Goal: Task Accomplishment & Management: Manage account settings

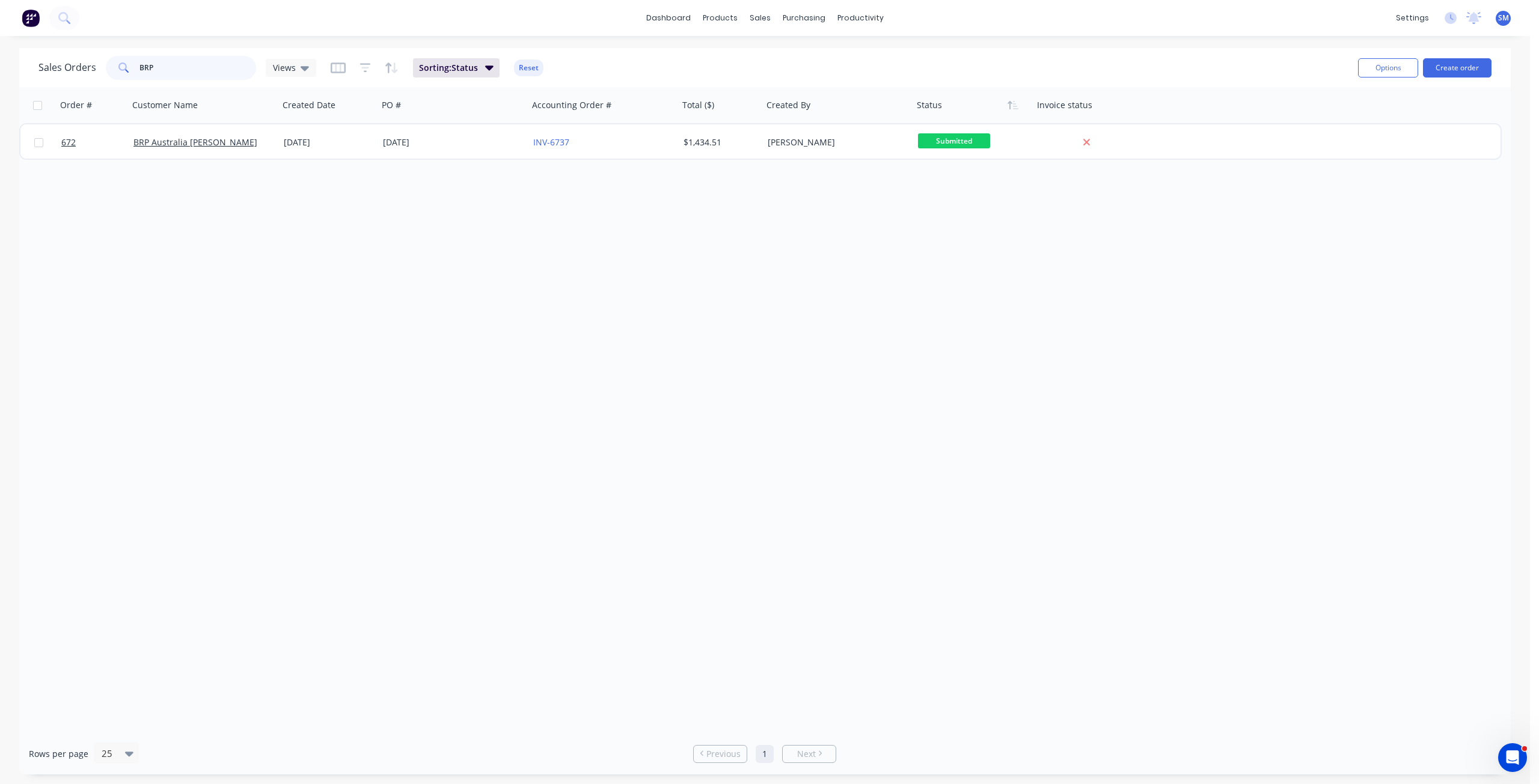
drag, startPoint x: 165, startPoint y: 66, endPoint x: 112, endPoint y: 71, distance: 53.2
click at [112, 71] on div "BRP" at bounding box center [181, 68] width 151 height 24
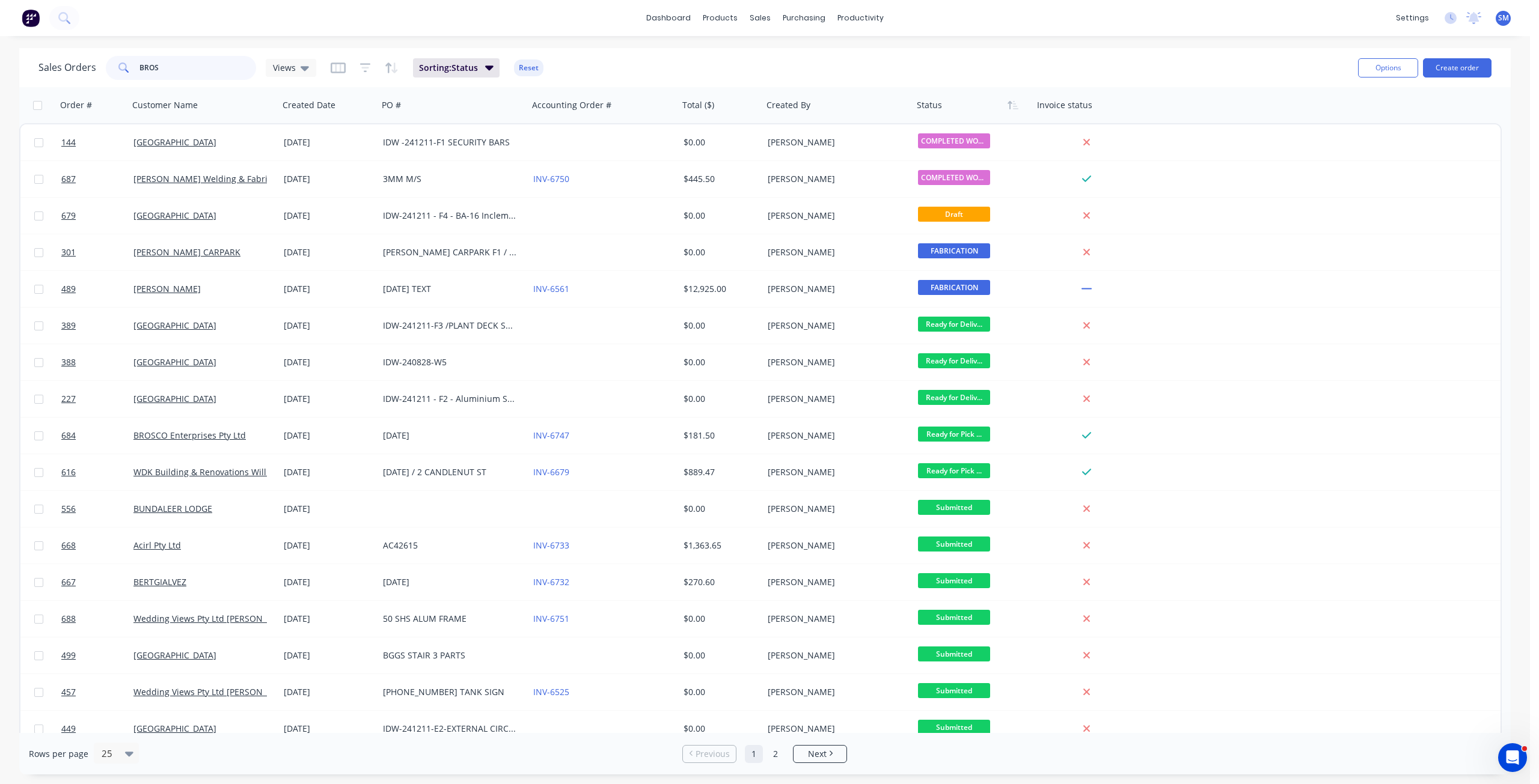
type input "BROS"
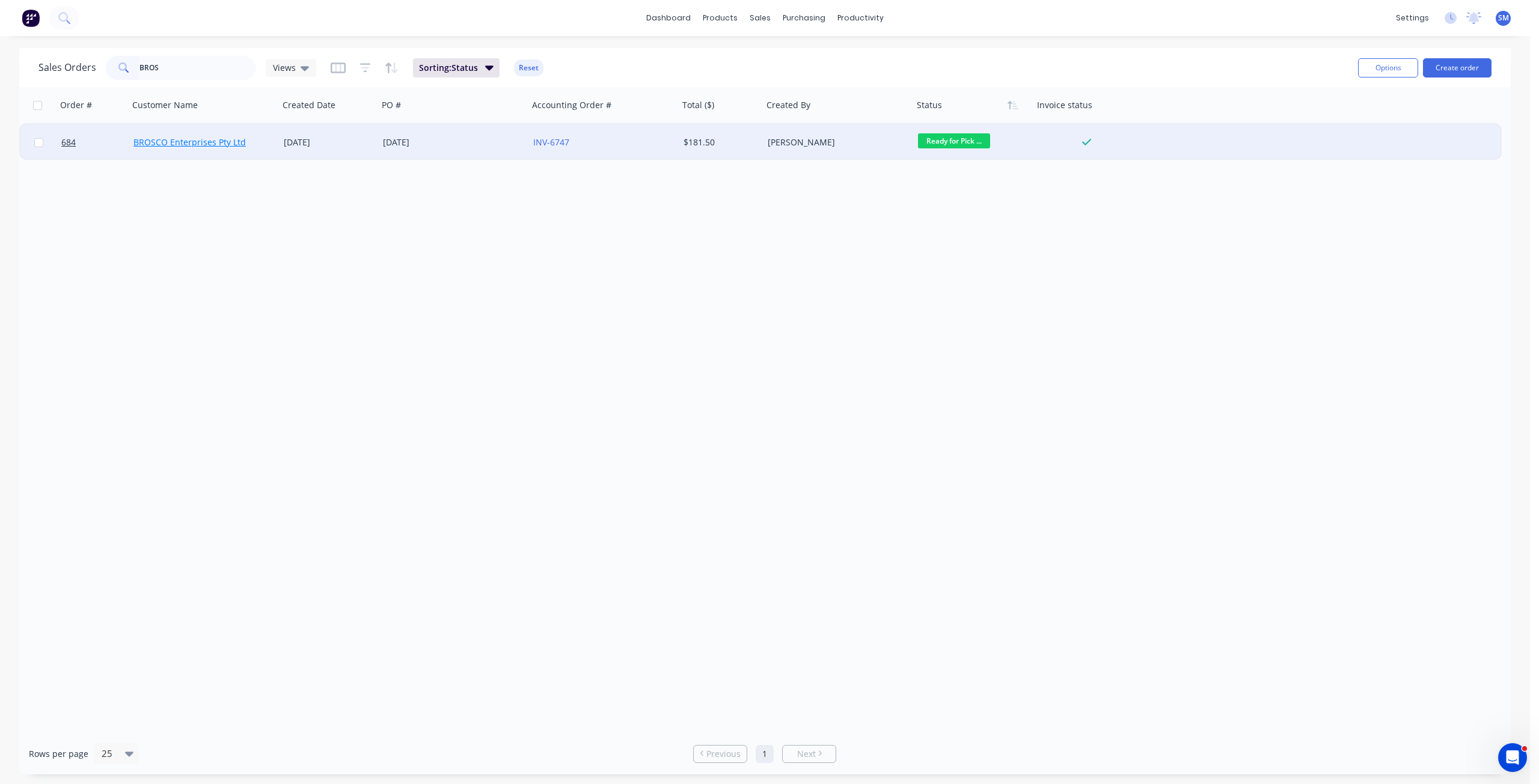
click at [177, 141] on link "BROSCO Enterprises Pty Ltd" at bounding box center [190, 142] width 112 height 11
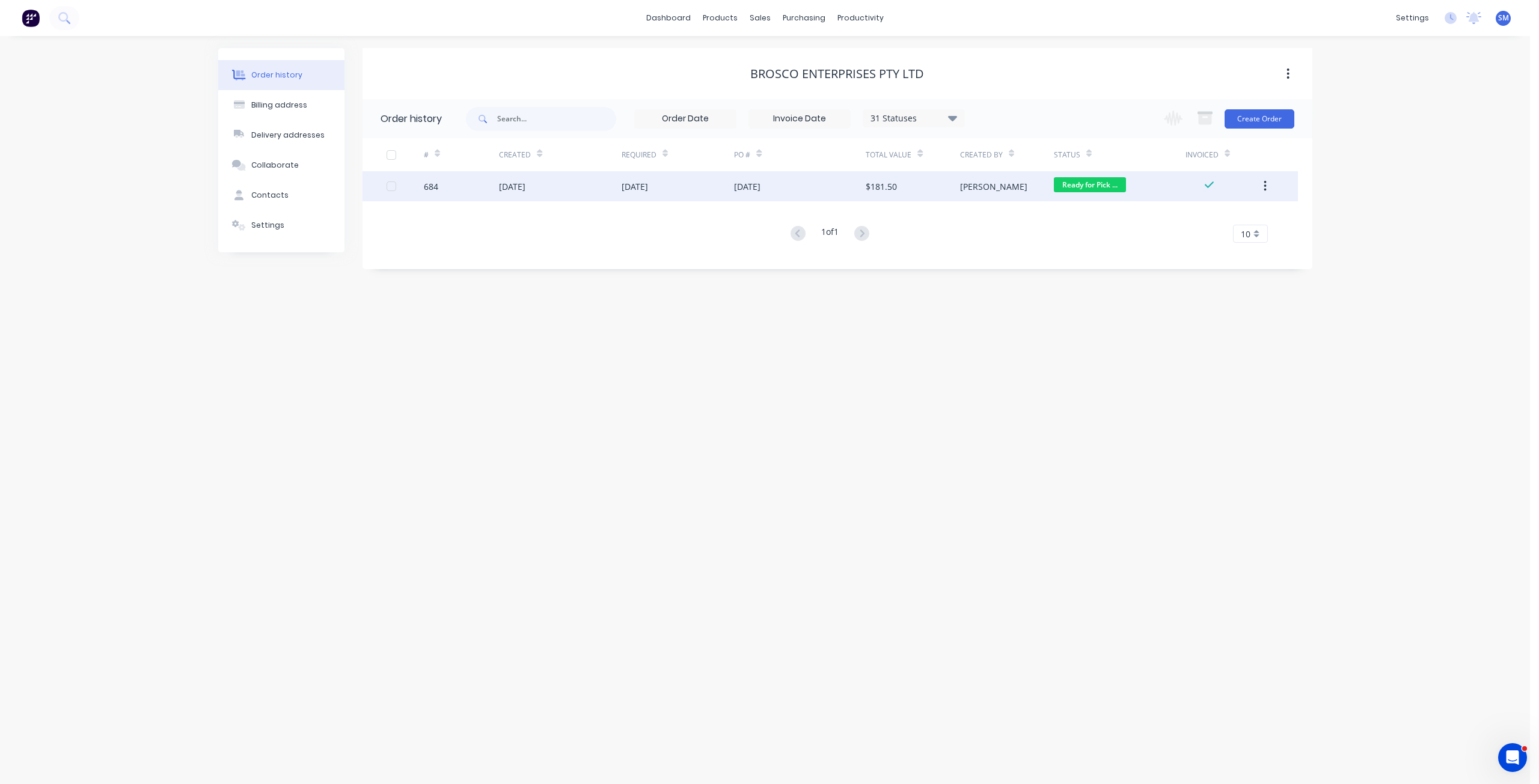
click at [526, 191] on div "[DATE]" at bounding box center [512, 187] width 26 height 13
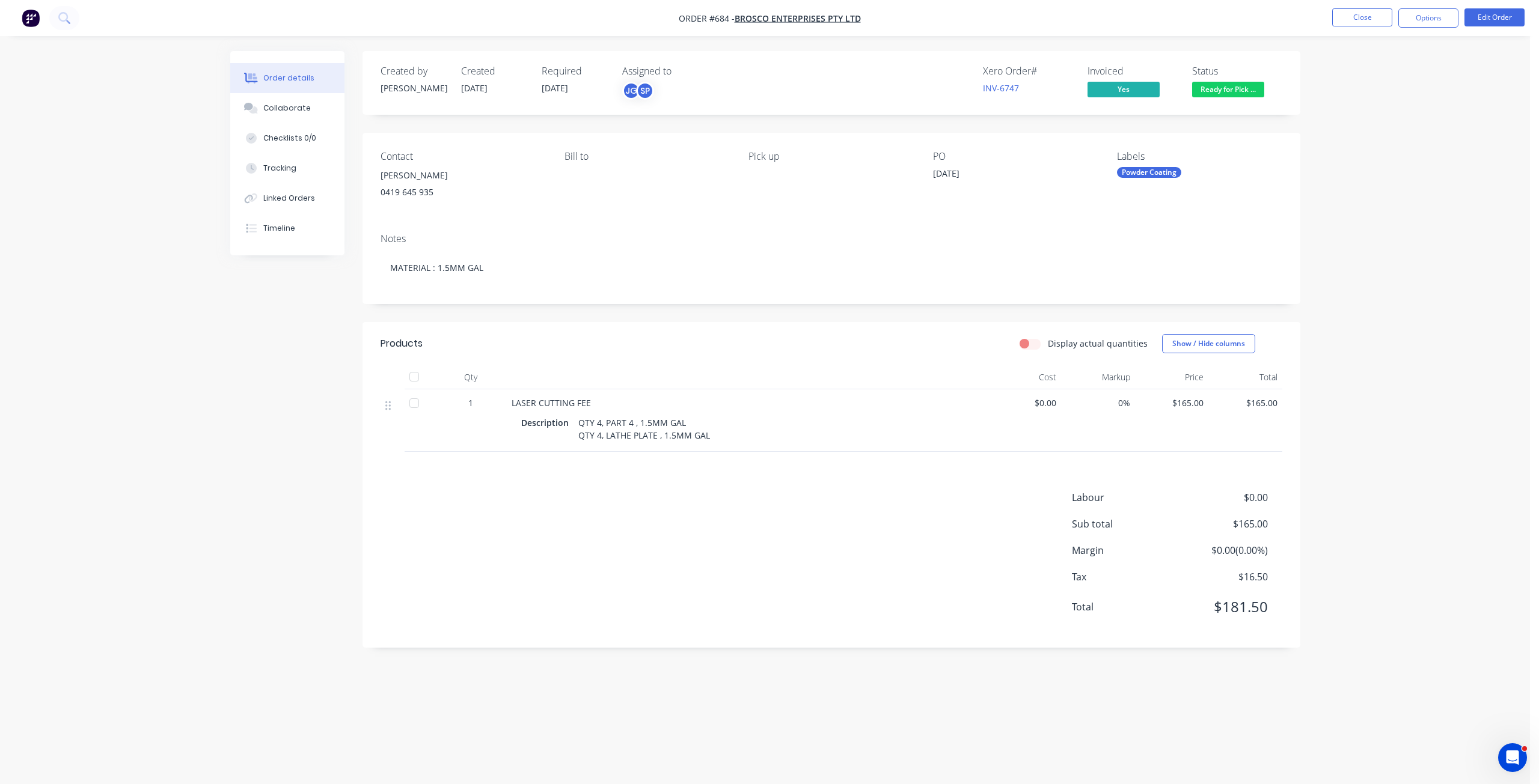
click at [1364, 26] on li "Close" at bounding box center [1362, 18] width 60 height 19
click at [1364, 21] on button "Close" at bounding box center [1362, 18] width 60 height 18
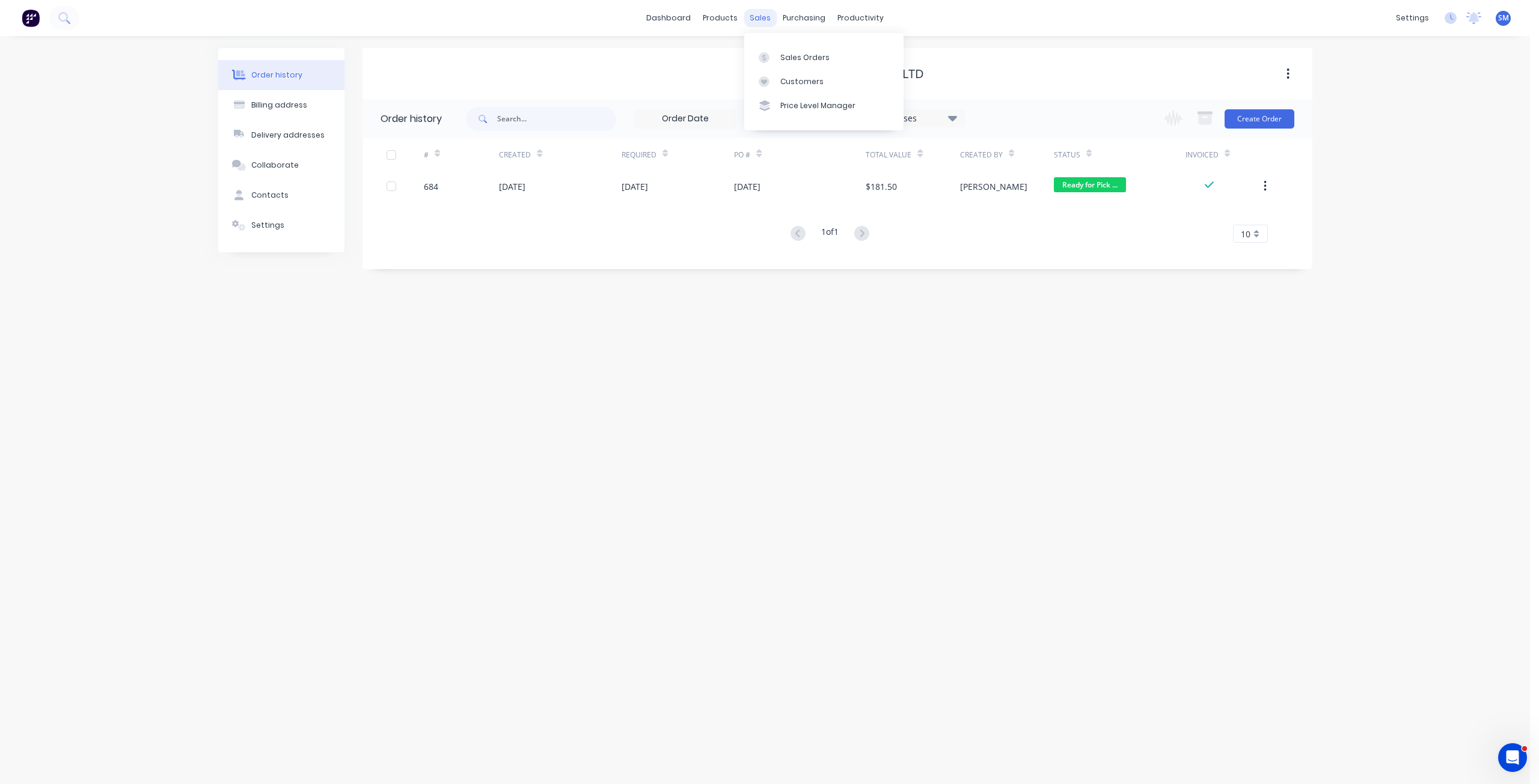
click at [759, 18] on div "sales" at bounding box center [759, 18] width 33 height 18
click at [796, 58] on div "Sales Orders" at bounding box center [805, 58] width 50 height 11
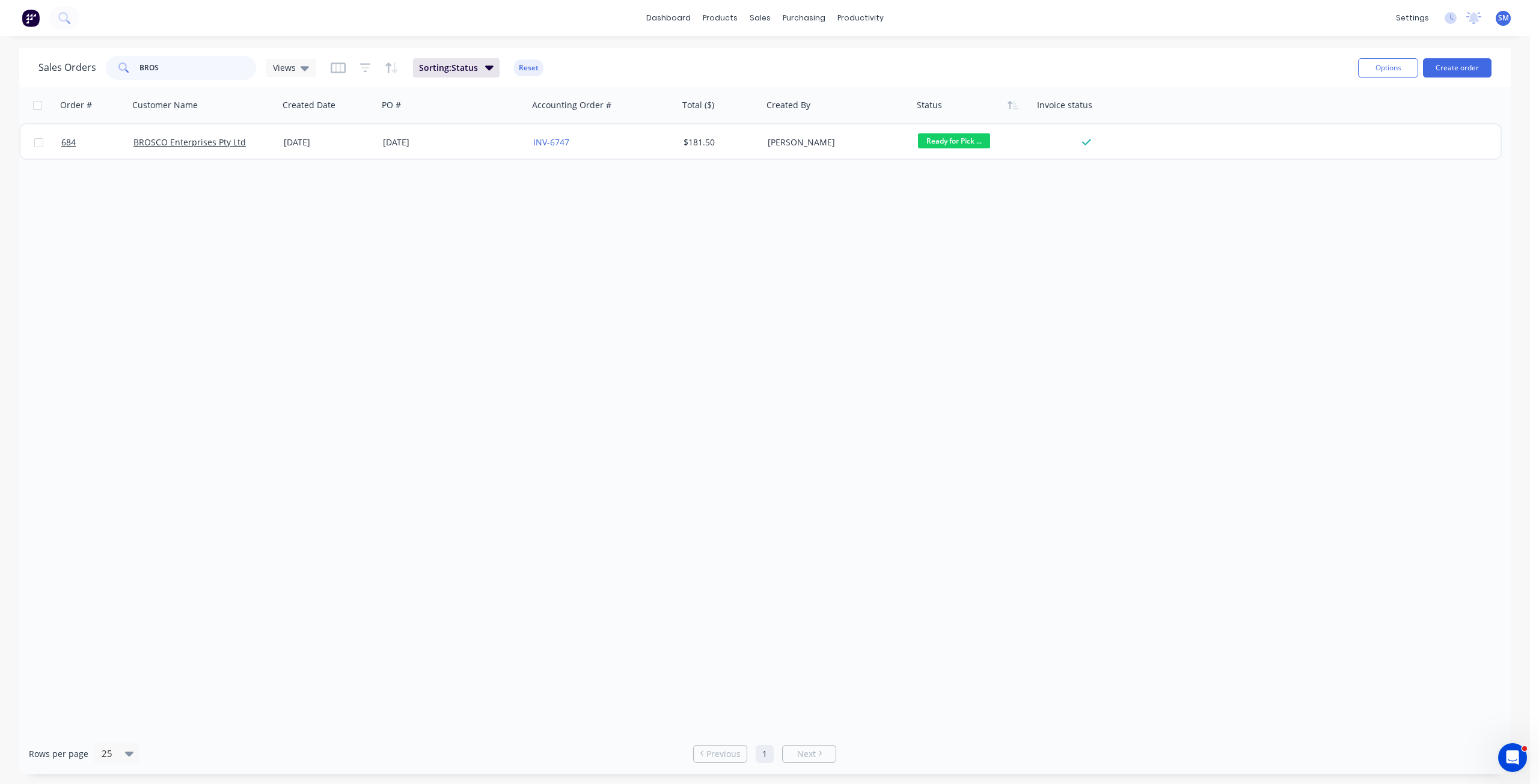
drag, startPoint x: 171, startPoint y: 69, endPoint x: 110, endPoint y: 59, distance: 61.8
click at [110, 59] on div "BROS" at bounding box center [181, 68] width 151 height 24
type input "[PERSON_NAME]"
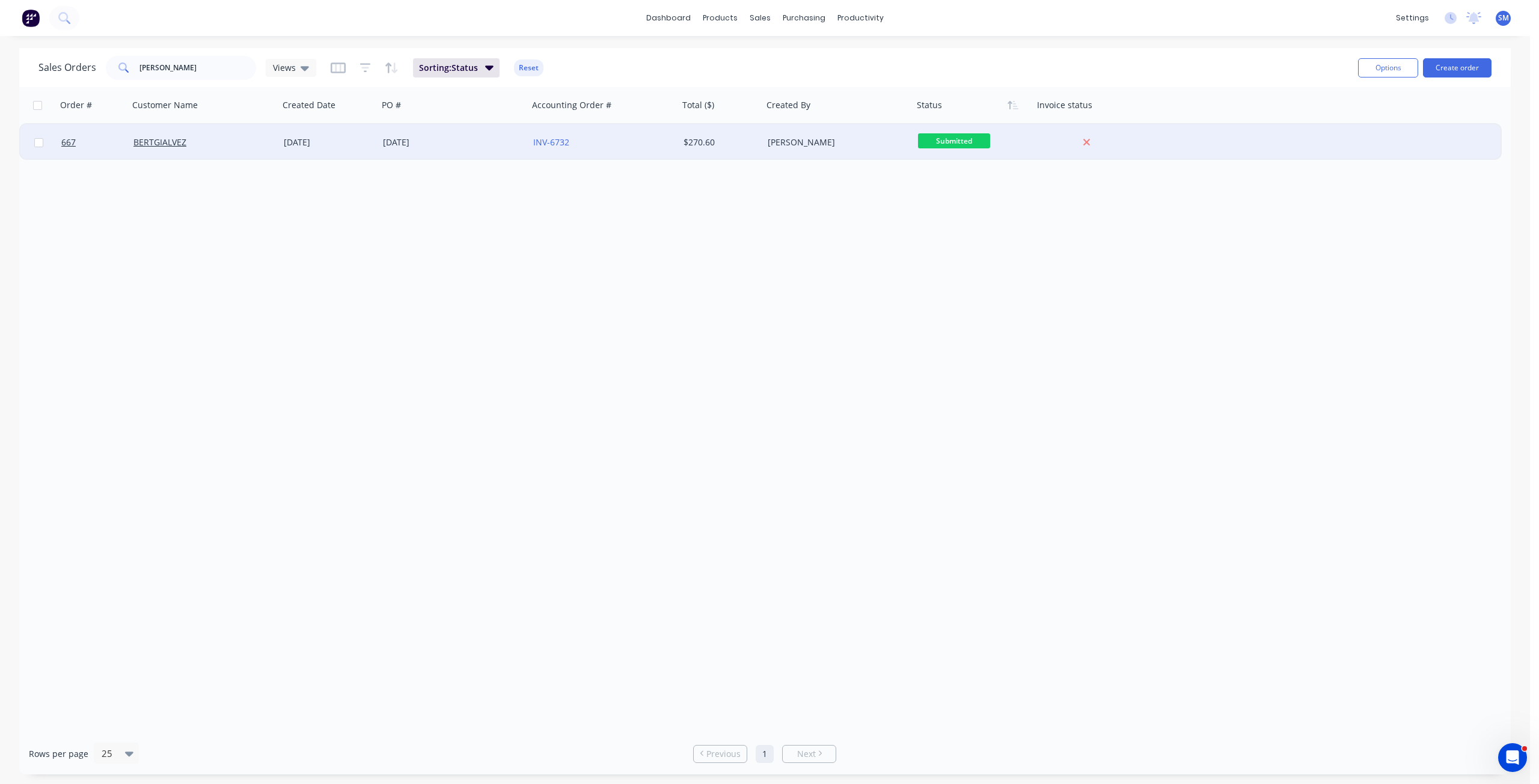
click at [189, 141] on div "BERTGIALVEZ" at bounding box center [200, 142] width 134 height 12
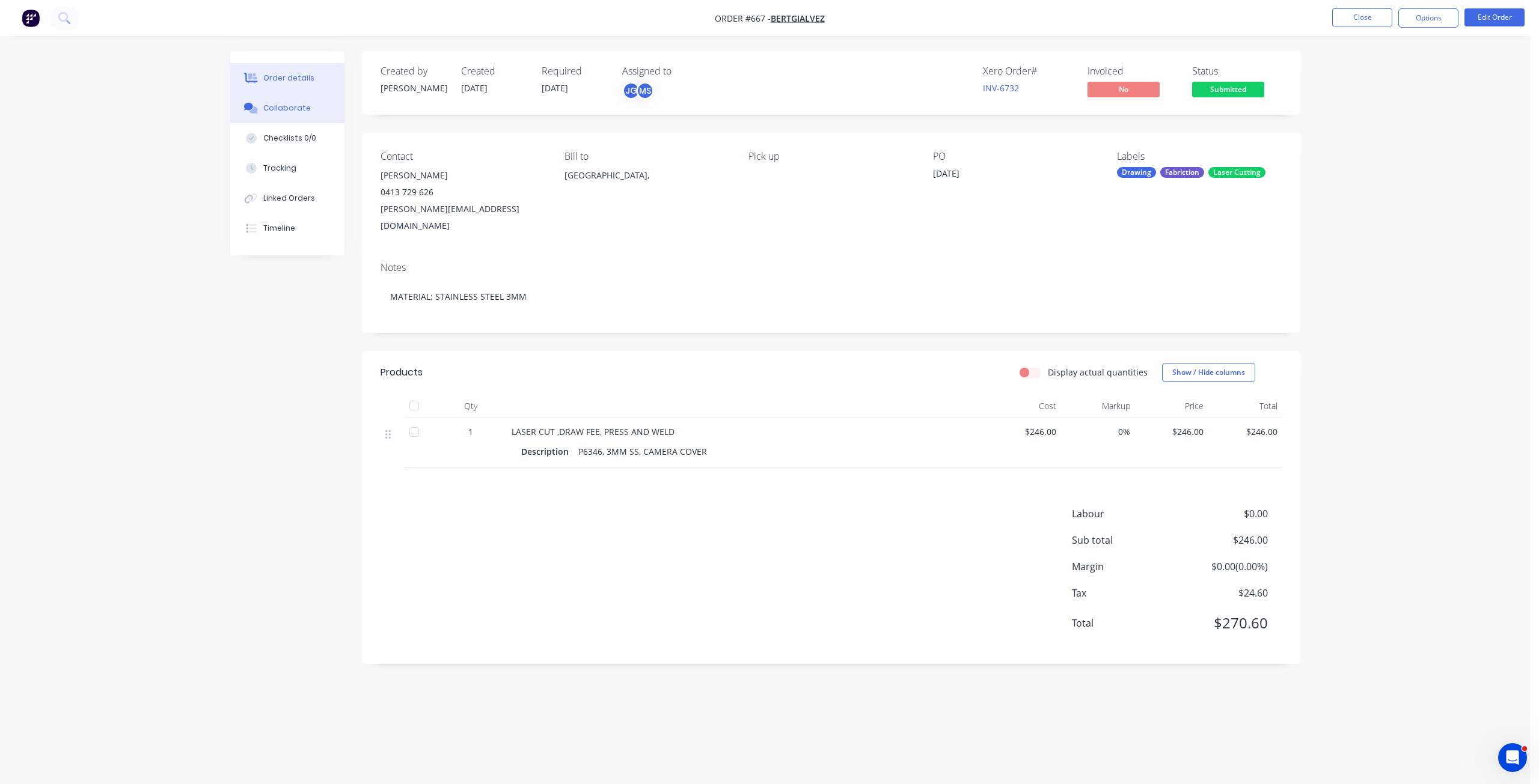
click at [285, 107] on div "Collaborate" at bounding box center [287, 108] width 47 height 11
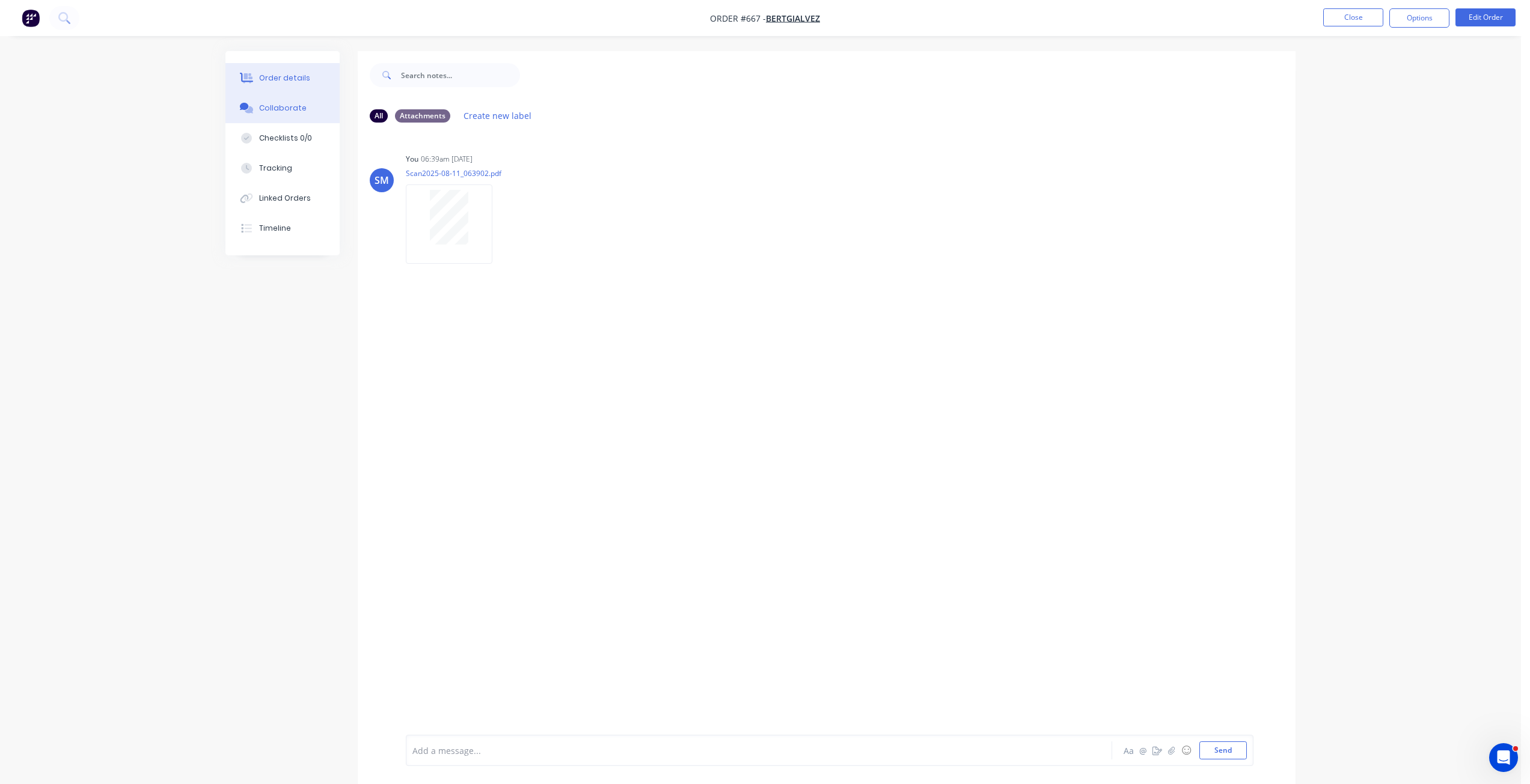
click at [269, 74] on div "Order details" at bounding box center [284, 78] width 51 height 11
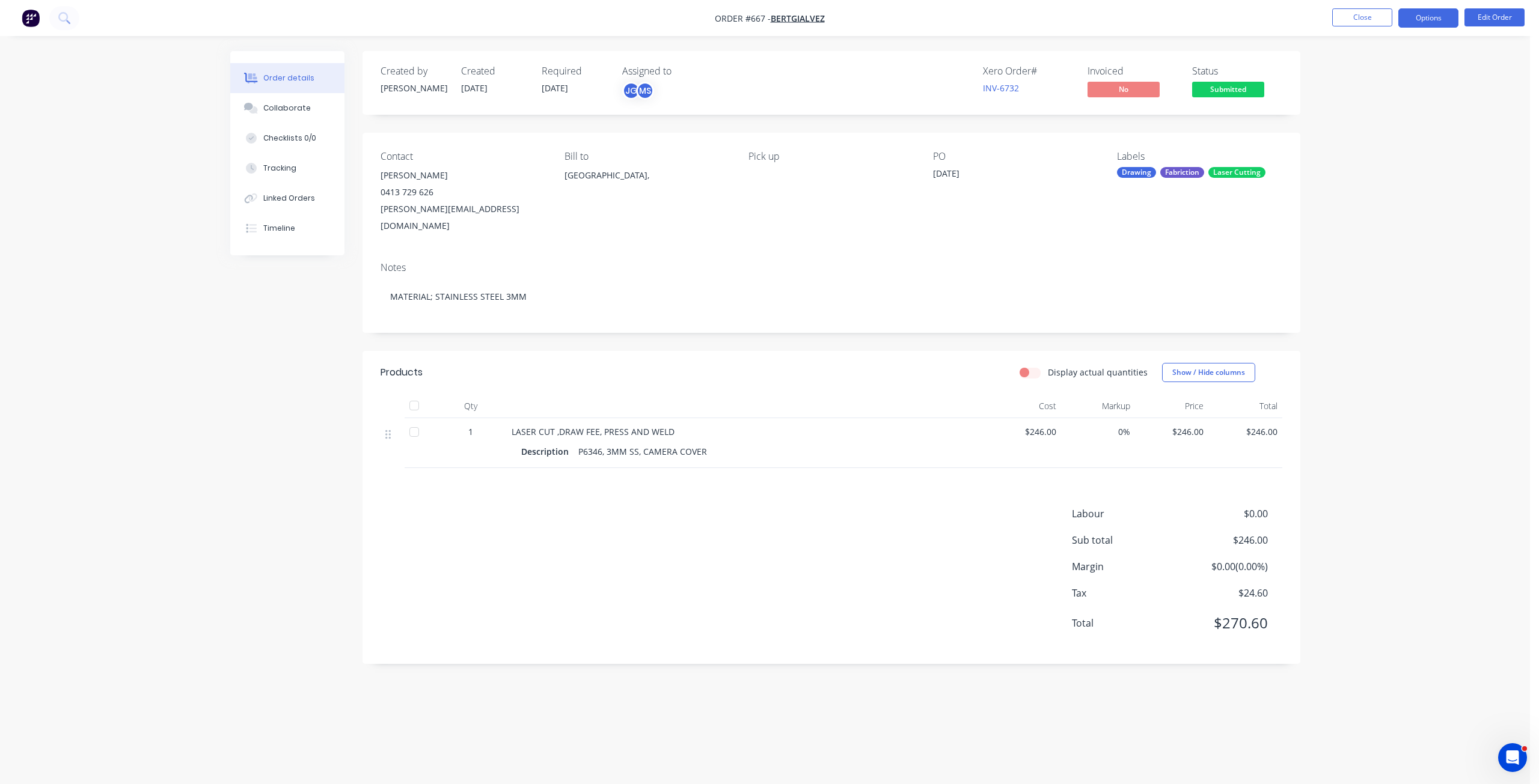
click at [1425, 18] on button "Options" at bounding box center [1428, 18] width 60 height 19
click at [1505, 21] on button "Edit Order" at bounding box center [1494, 18] width 60 height 18
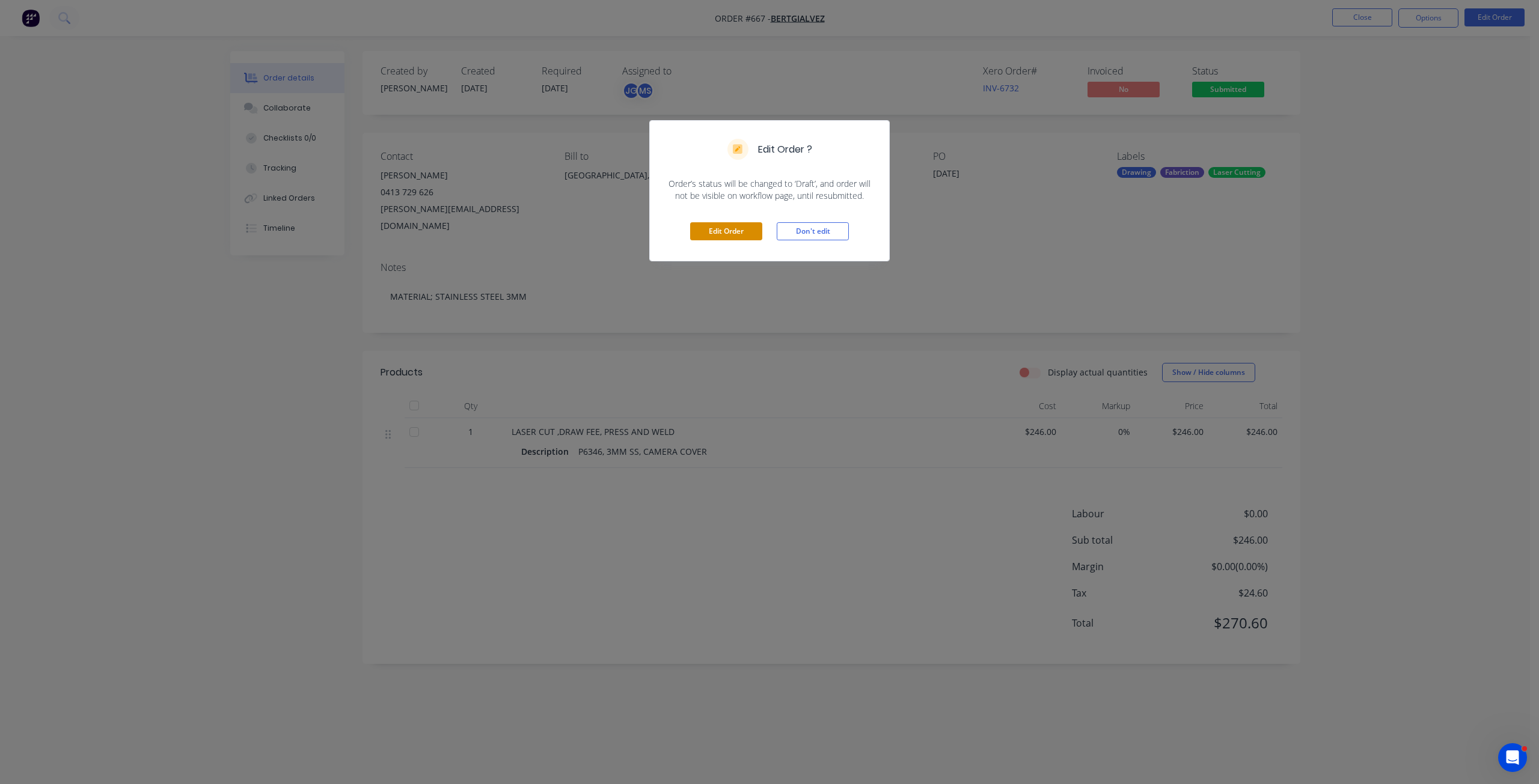
click at [729, 230] on button "Edit Order" at bounding box center [727, 231] width 72 height 18
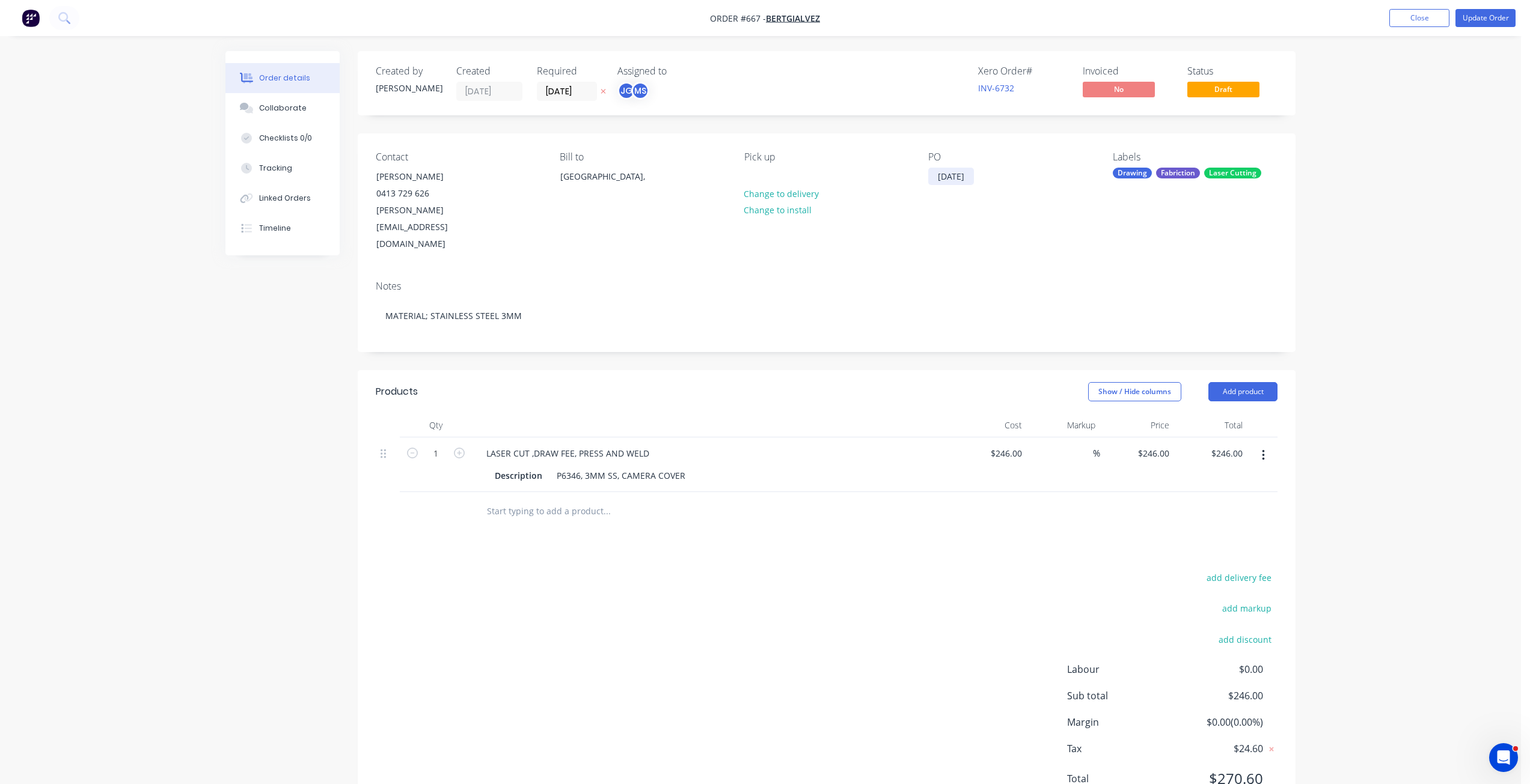
drag, startPoint x: 965, startPoint y: 178, endPoint x: 904, endPoint y: 170, distance: 61.5
click at [904, 170] on div "Contact [PERSON_NAME] [PHONE_NUMBER] [PERSON_NAME][EMAIL_ADDRESS][DOMAIN_NAME] …" at bounding box center [827, 203] width 938 height 138
click at [1478, 10] on button "Update Order" at bounding box center [1485, 18] width 60 height 18
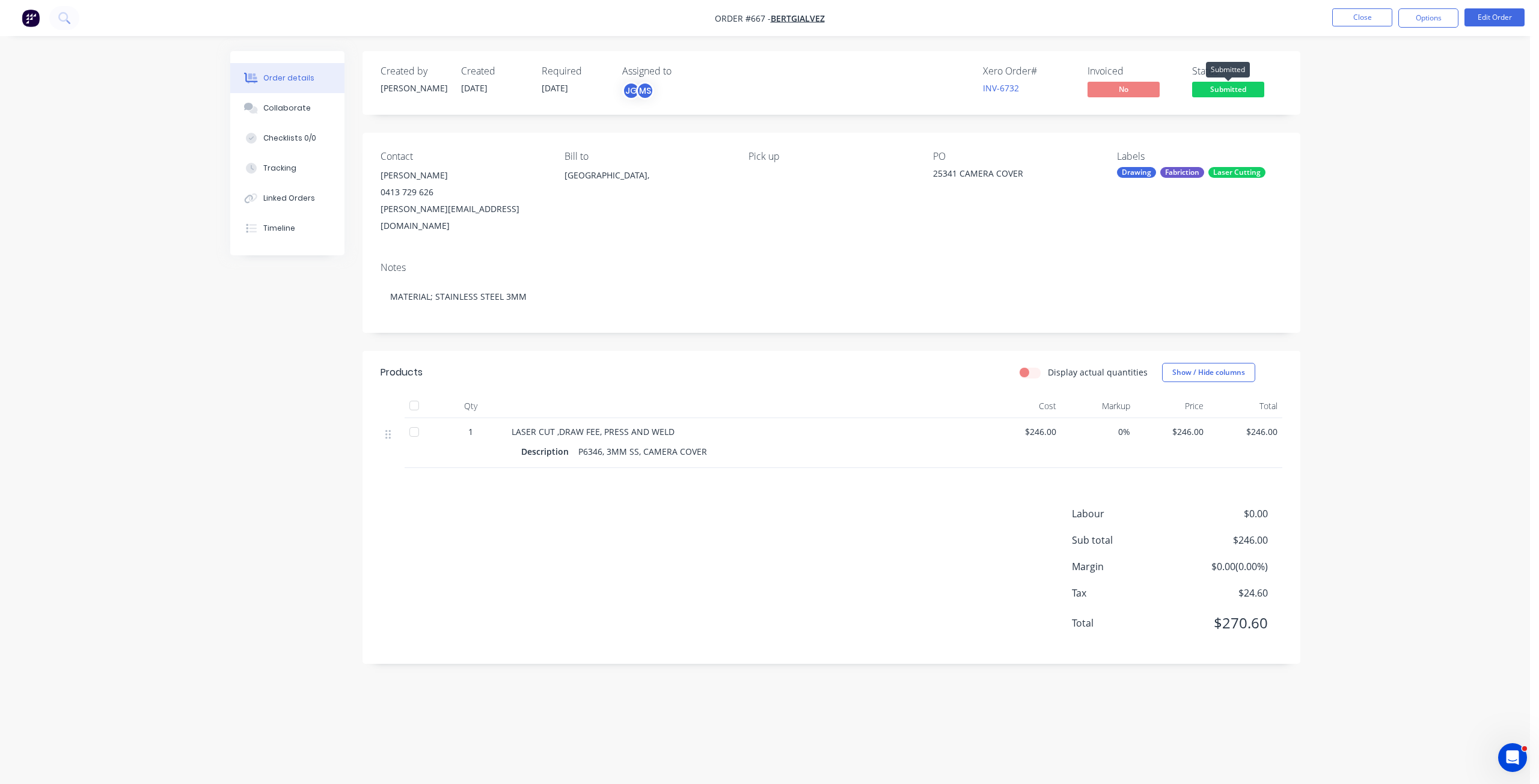
click at [1221, 91] on span "Submitted" at bounding box center [1228, 89] width 72 height 15
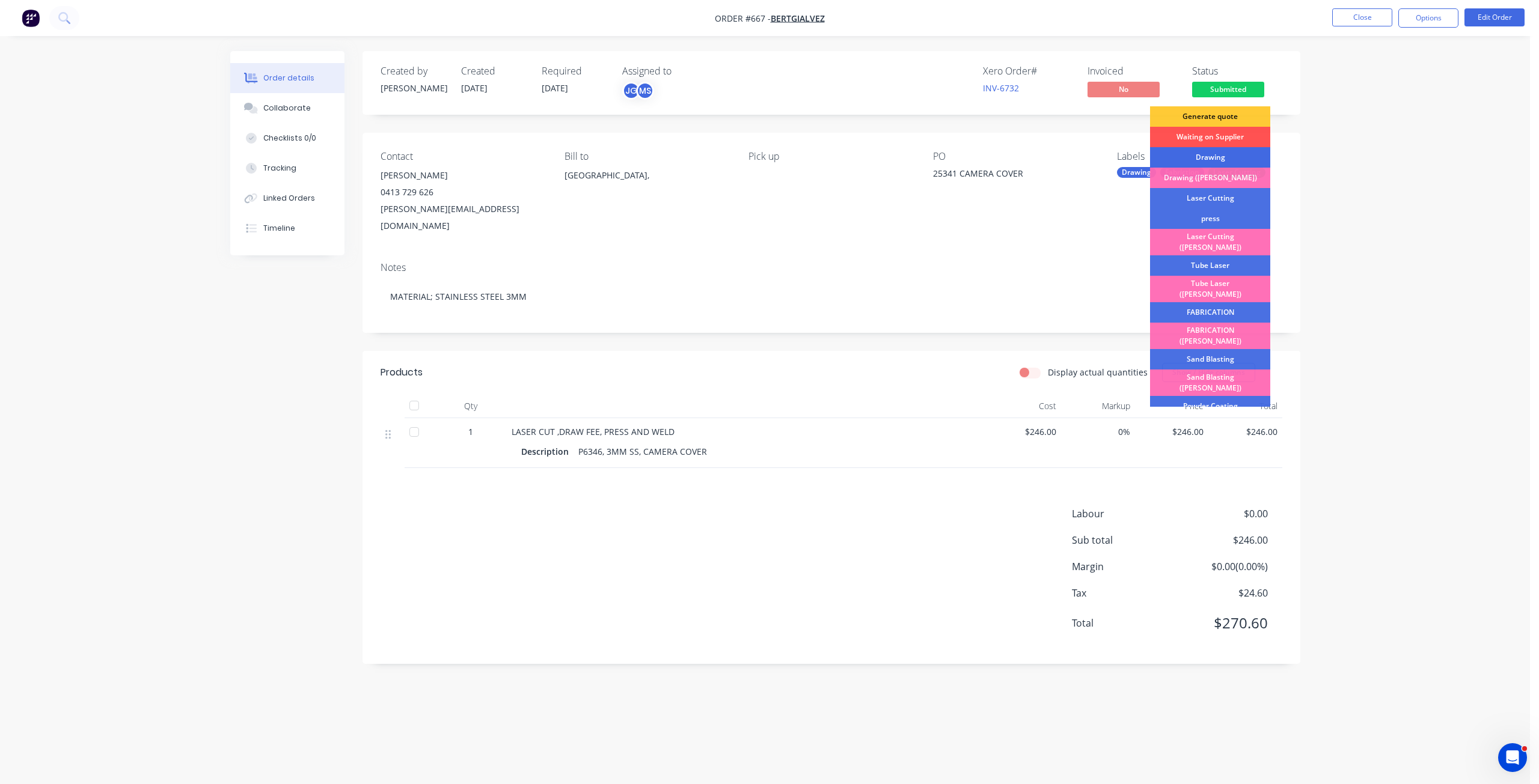
click at [1195, 156] on div "Drawing" at bounding box center [1211, 158] width 120 height 21
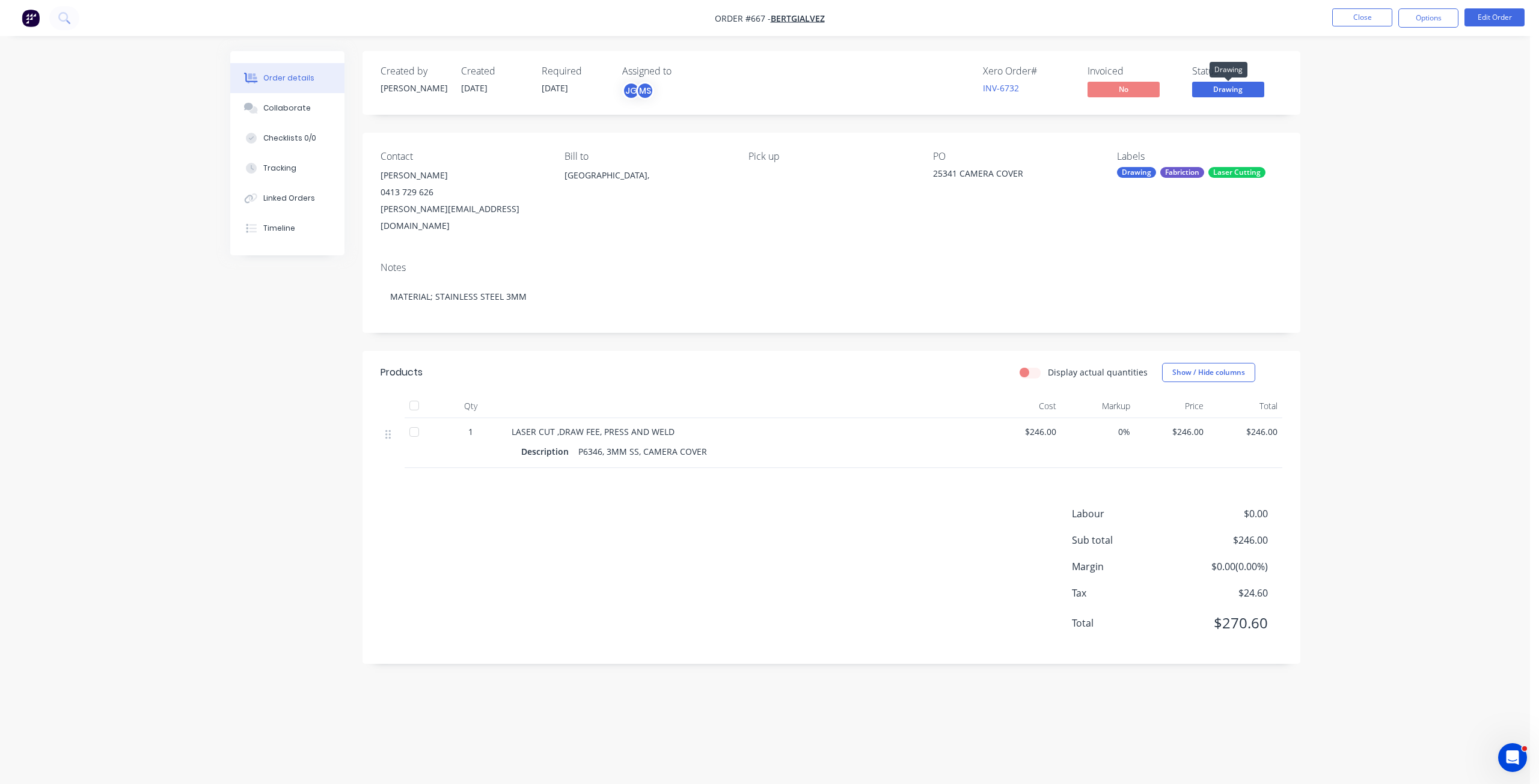
click at [1220, 93] on span "Drawing" at bounding box center [1228, 89] width 72 height 15
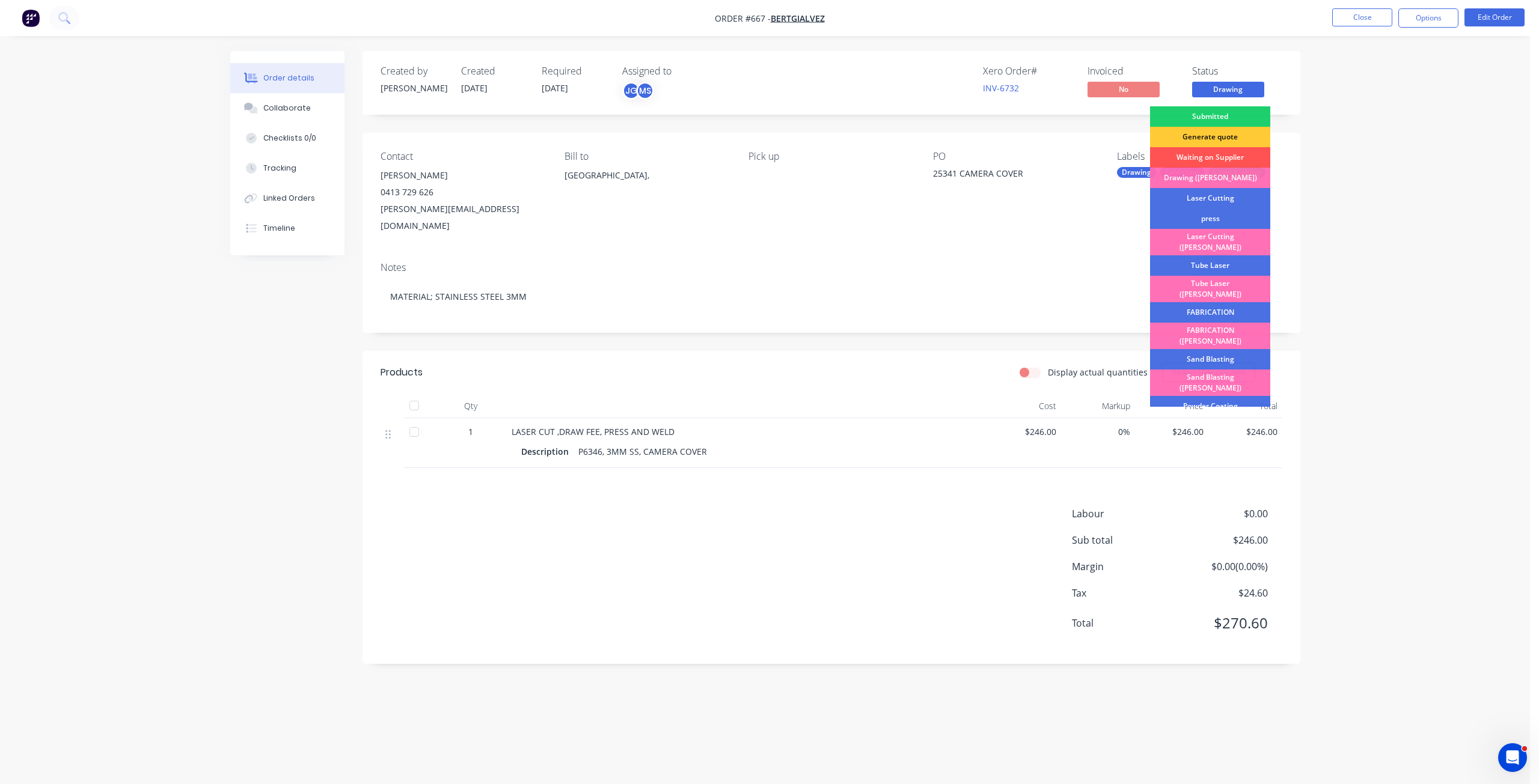
click at [1205, 199] on div "Laser Cutting" at bounding box center [1211, 199] width 120 height 21
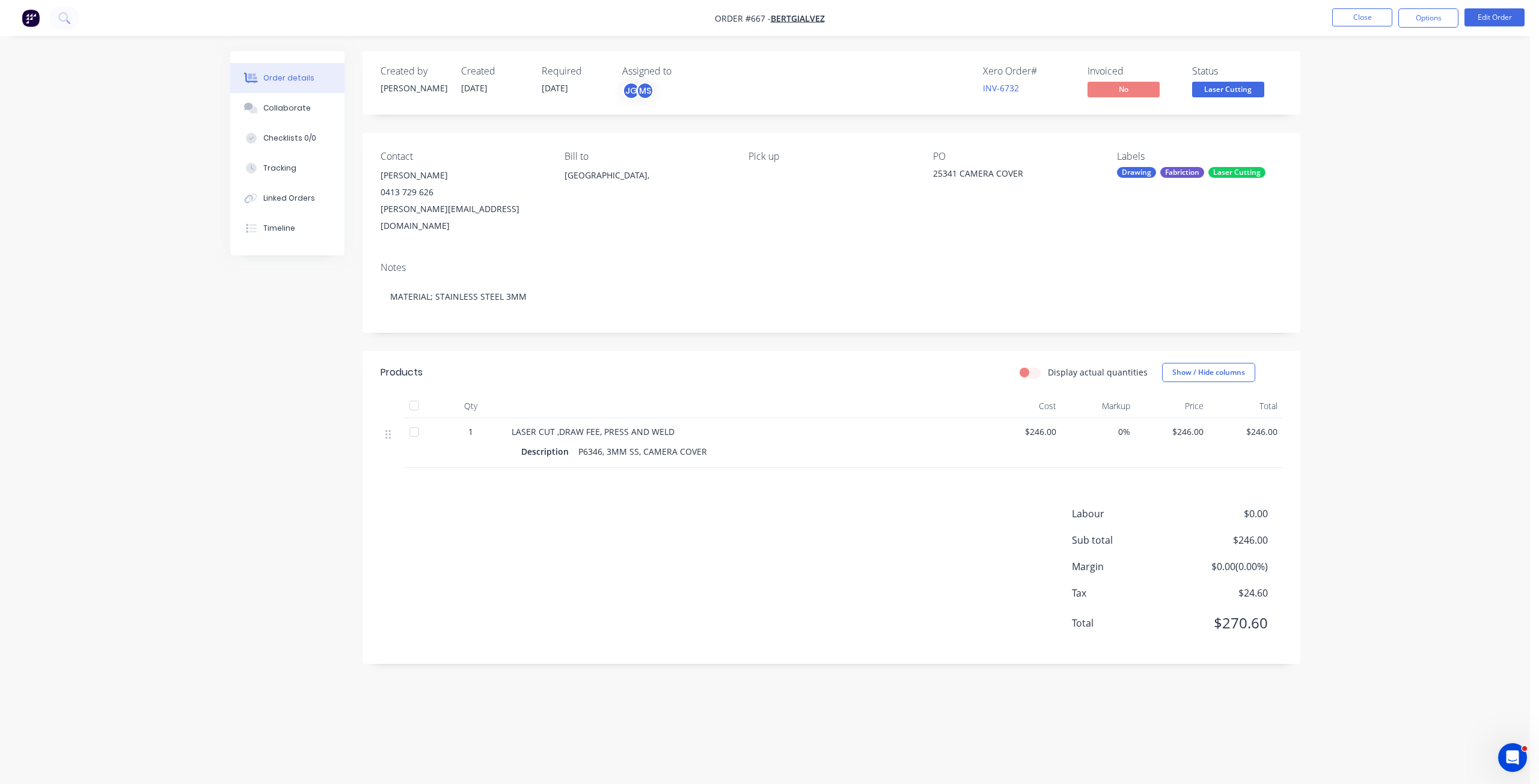
click at [1223, 90] on span "Laser Cutting" at bounding box center [1228, 89] width 72 height 15
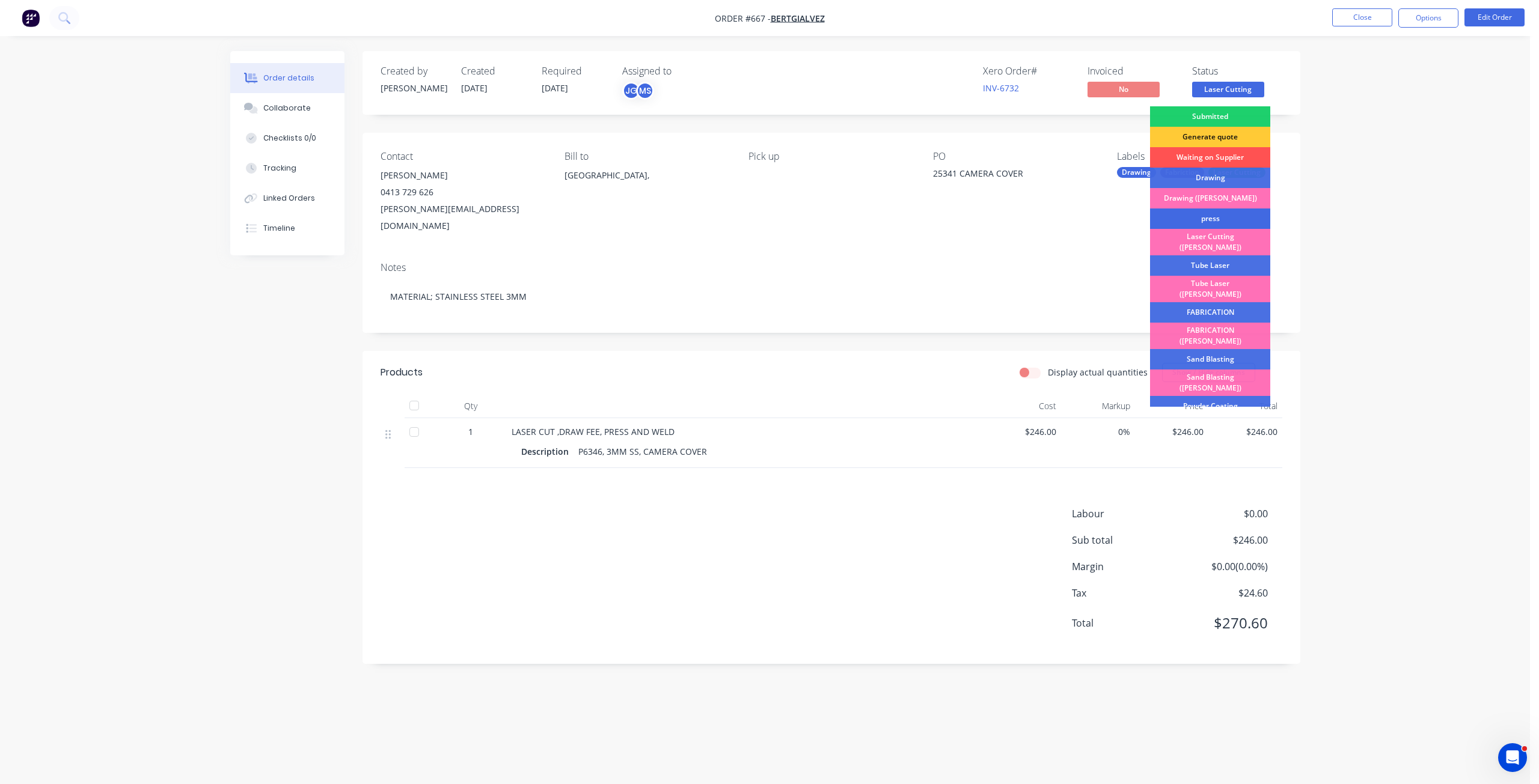
click at [1209, 219] on div "press" at bounding box center [1211, 219] width 120 height 21
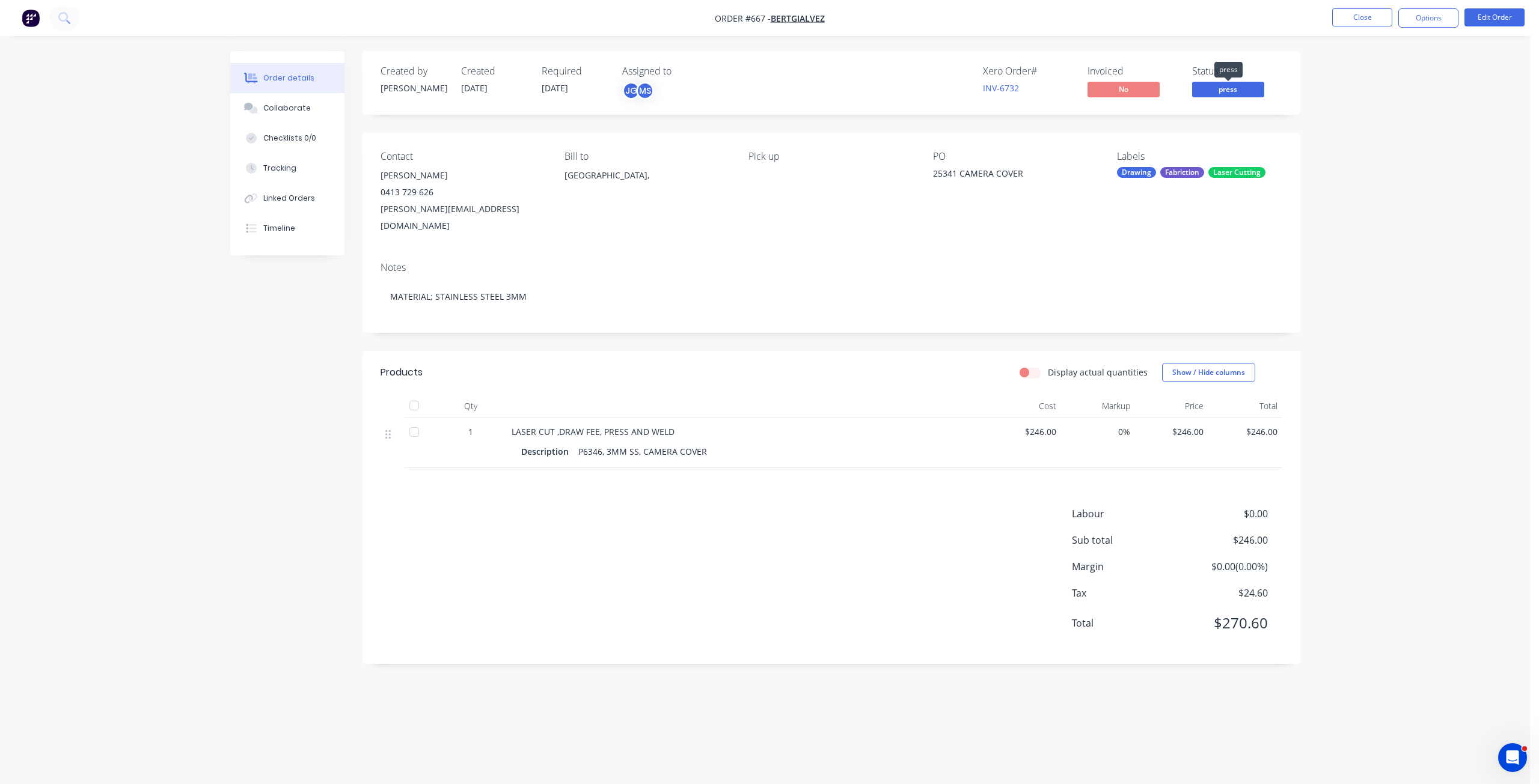
click at [1218, 92] on span "press" at bounding box center [1228, 89] width 72 height 15
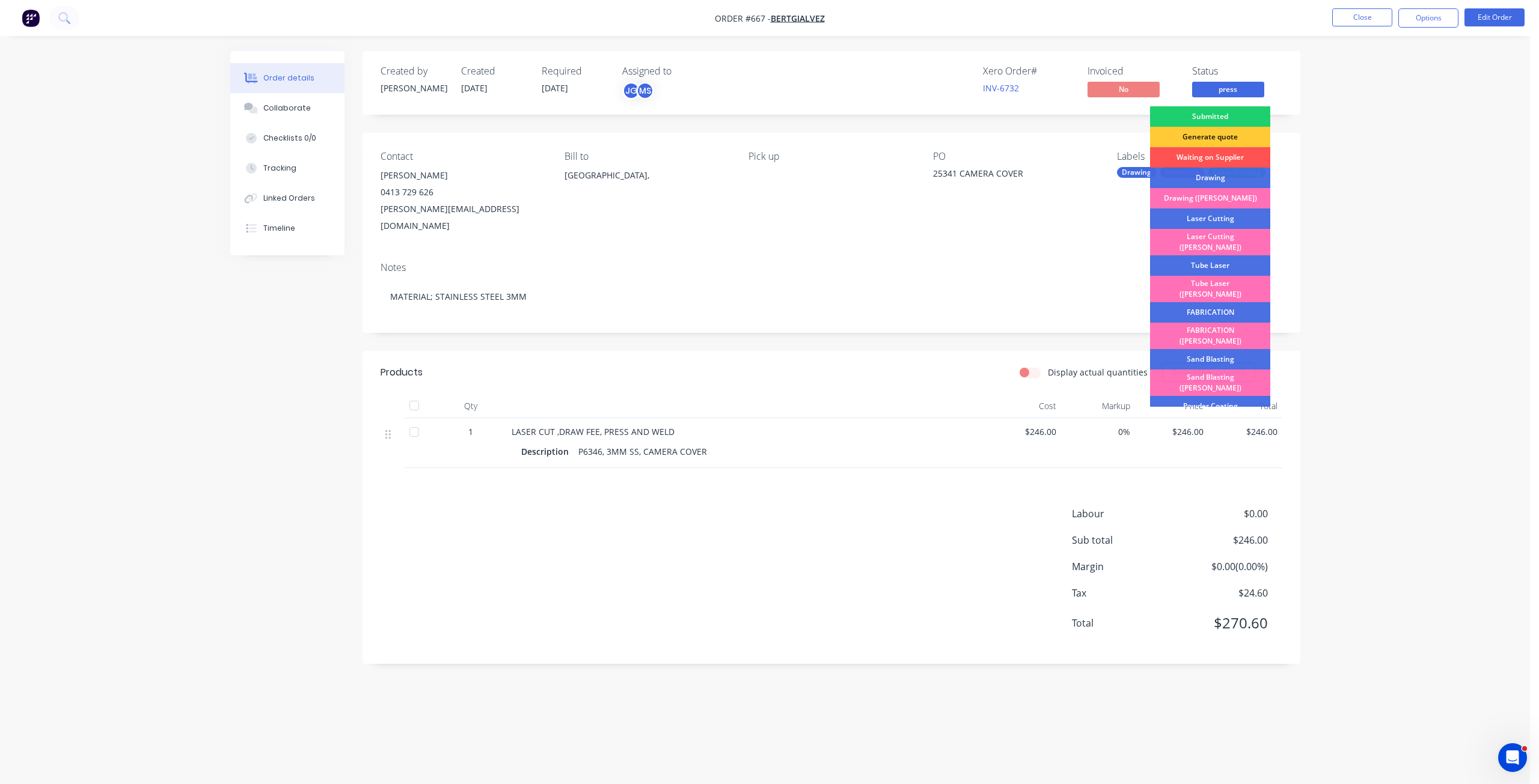
click at [1209, 303] on div "FABRICATION" at bounding box center [1211, 313] width 120 height 21
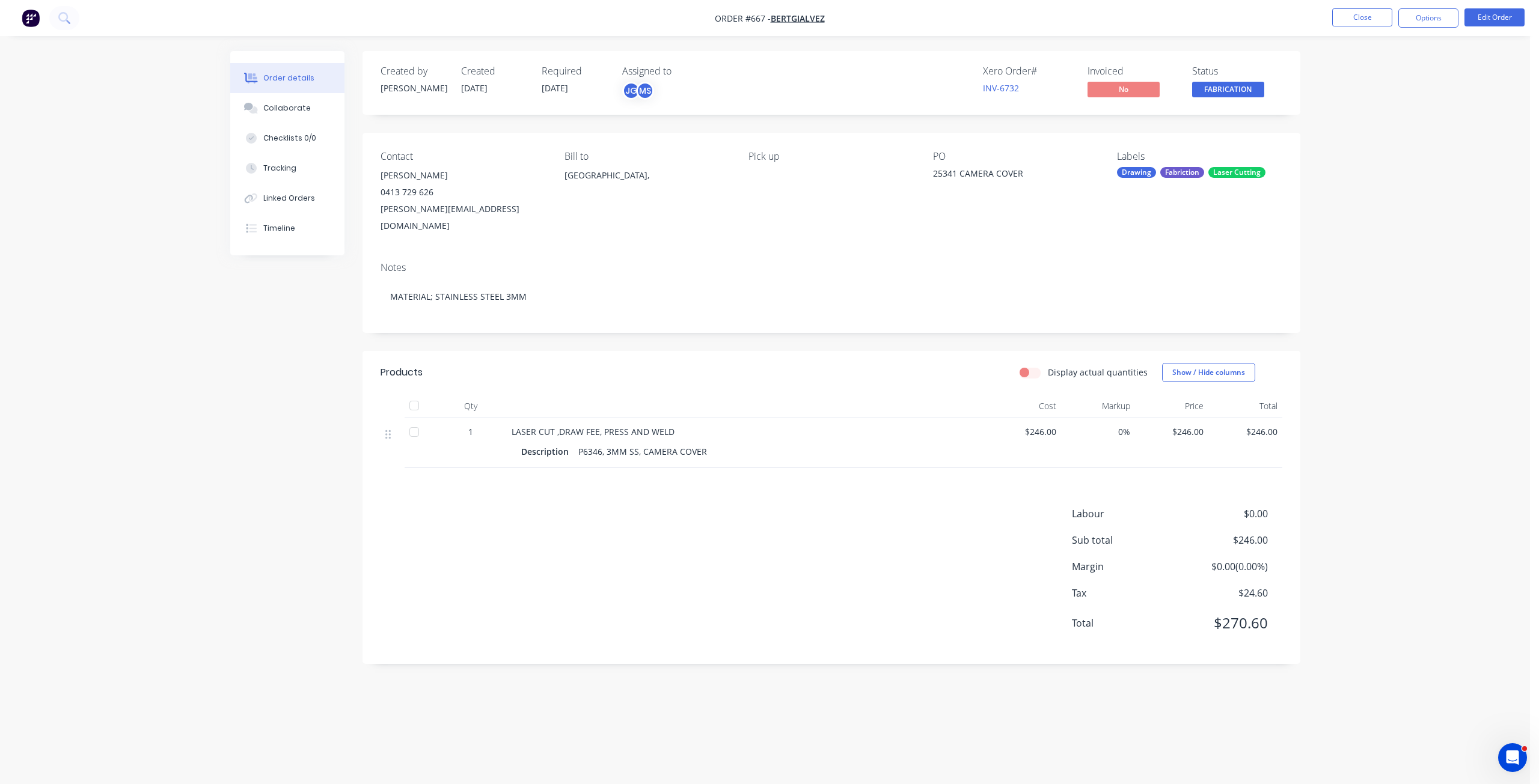
click at [1207, 94] on span "FABRICATION" at bounding box center [1228, 89] width 72 height 15
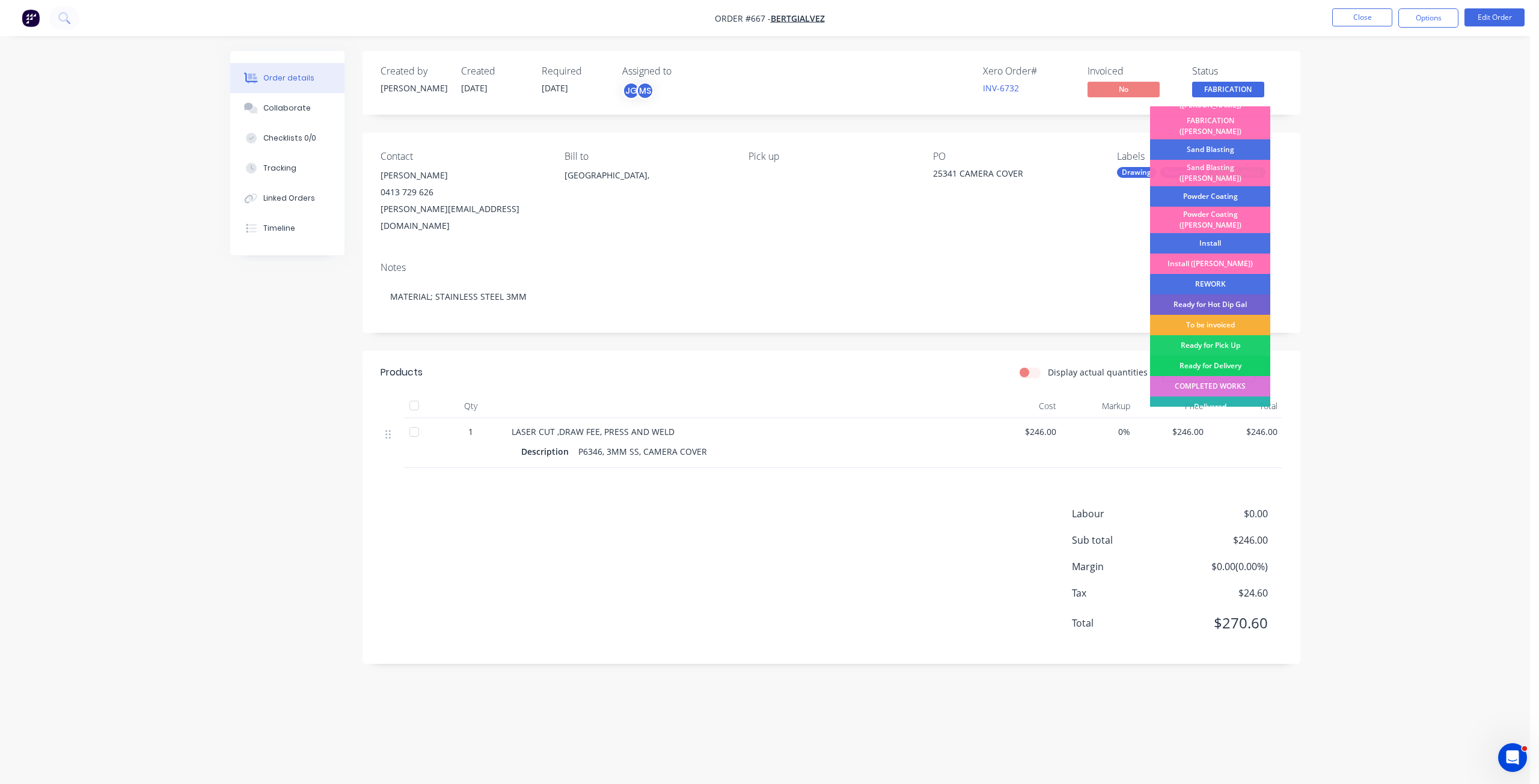
scroll to position [211, 0]
click at [1202, 315] on div "To be invoiced" at bounding box center [1211, 325] width 120 height 21
